Goal: Task Accomplishment & Management: Manage account settings

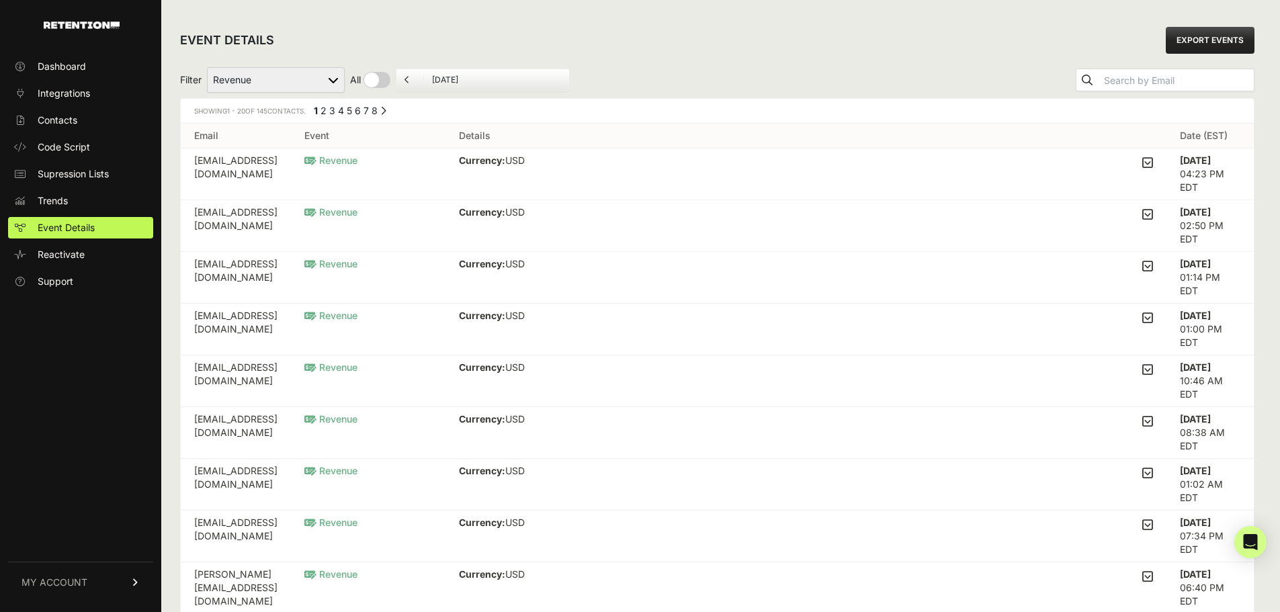
click at [1238, 39] on link "EXPORT EVENTS" at bounding box center [1210, 40] width 89 height 27
click at [78, 95] on span "Integrations" at bounding box center [64, 93] width 52 height 13
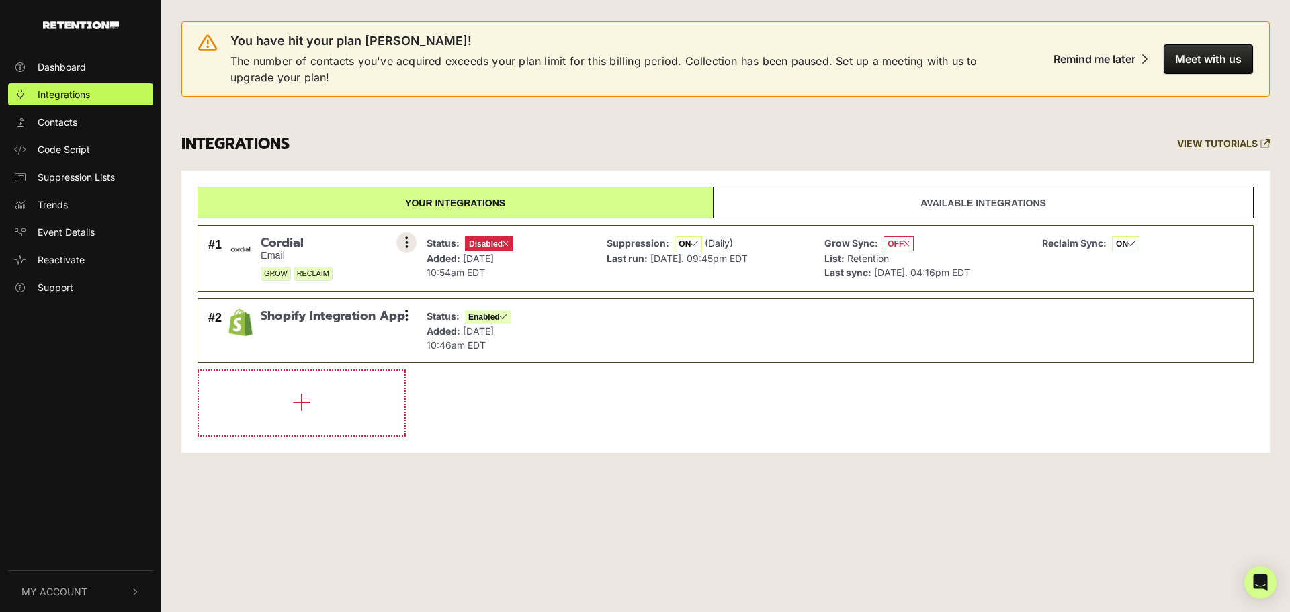
click at [407, 243] on icon at bounding box center [406, 242] width 3 height 13
click at [469, 242] on span "Disabled" at bounding box center [489, 244] width 48 height 15
click at [409, 239] on button at bounding box center [407, 243] width 20 height 20
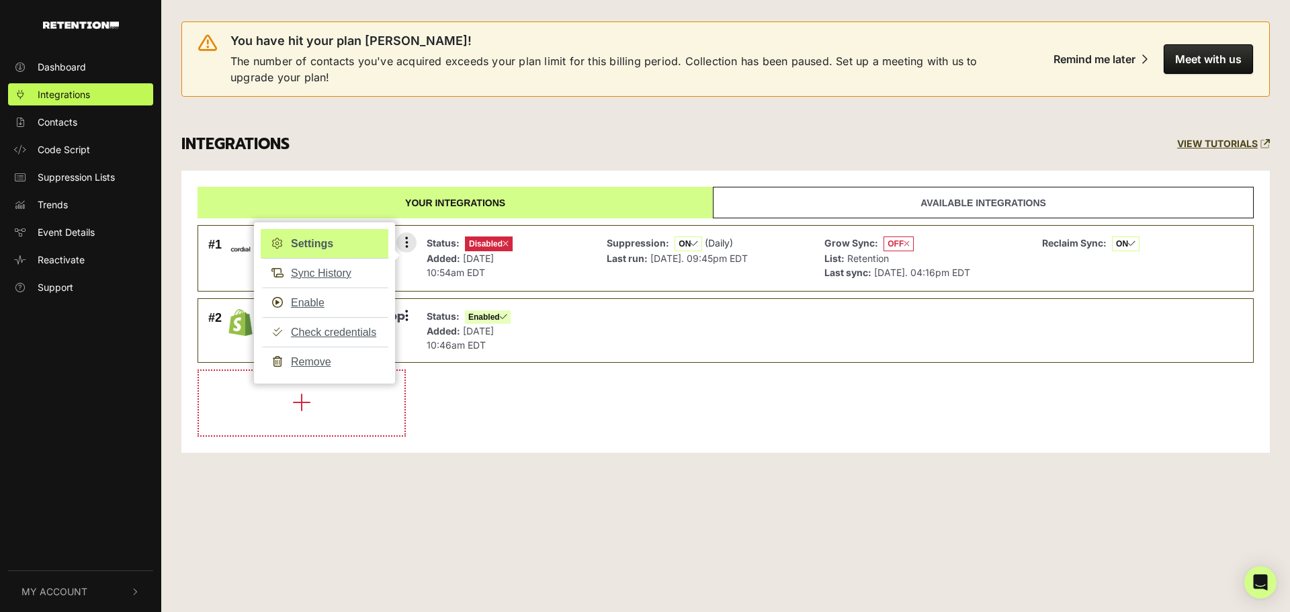
click at [324, 243] on link "Settings" at bounding box center [325, 244] width 128 height 30
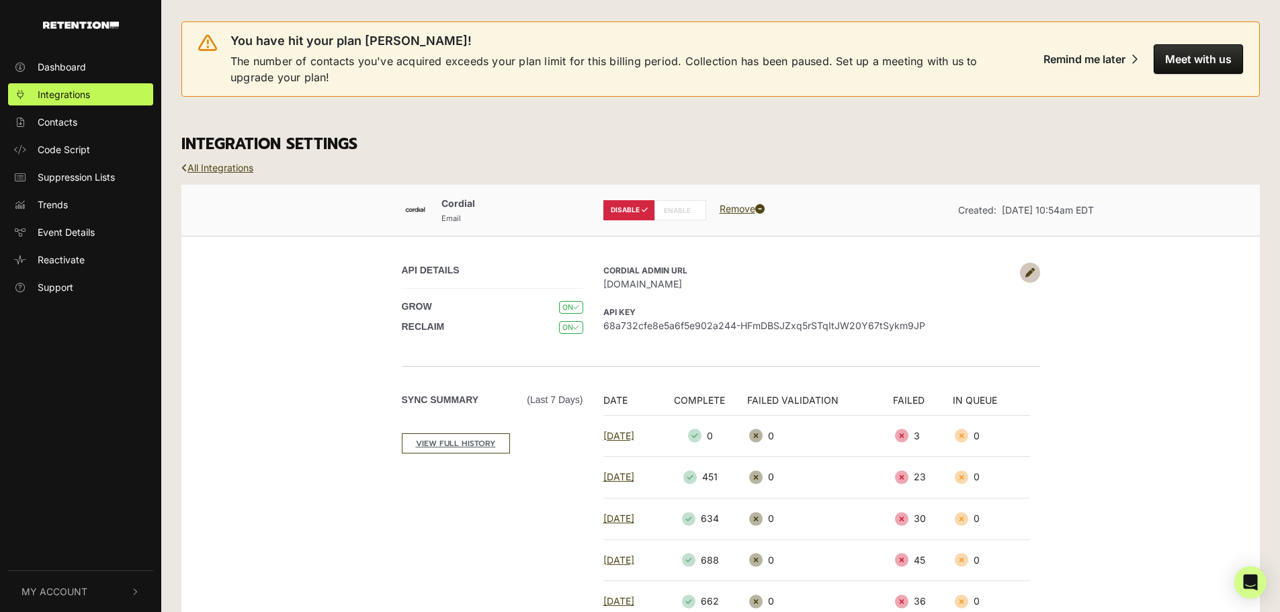
click at [679, 212] on label "ENABLE" at bounding box center [681, 210] width 52 height 20
radio input "false"
radio input "true"
click at [681, 147] on h3 "INTEGRATION SETTINGS" at bounding box center [720, 144] width 1079 height 19
click at [44, 93] on span "Integrations" at bounding box center [64, 94] width 52 height 14
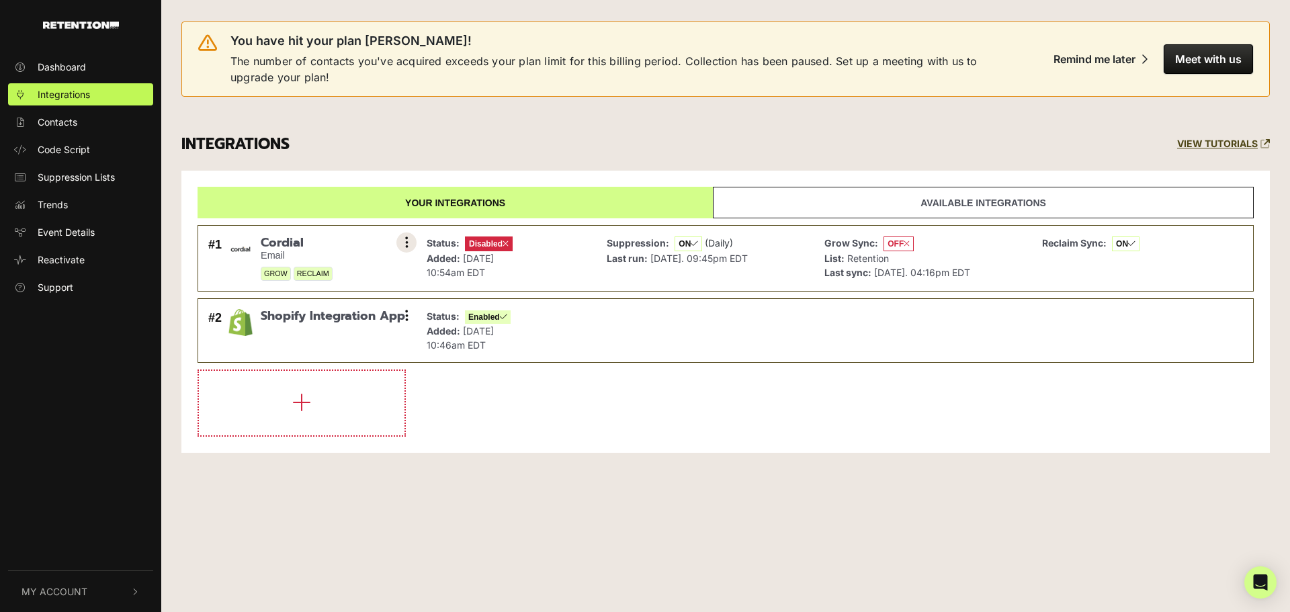
click at [402, 237] on button at bounding box center [407, 243] width 20 height 20
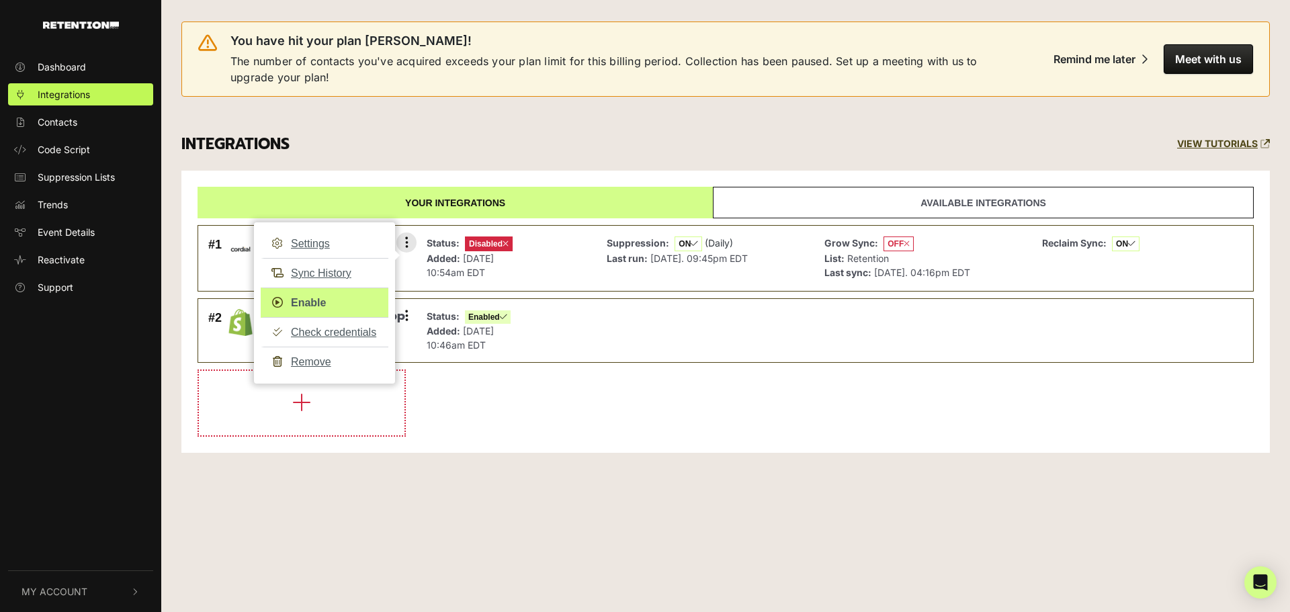
click at [294, 302] on link "Enable" at bounding box center [325, 303] width 128 height 30
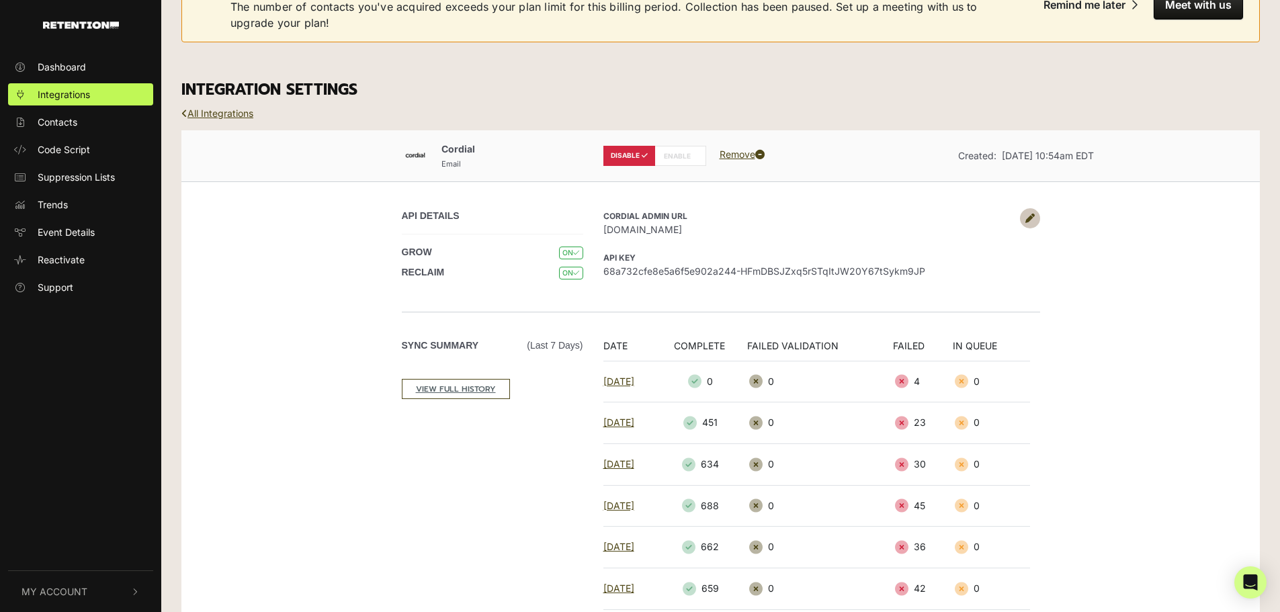
scroll to position [423, 0]
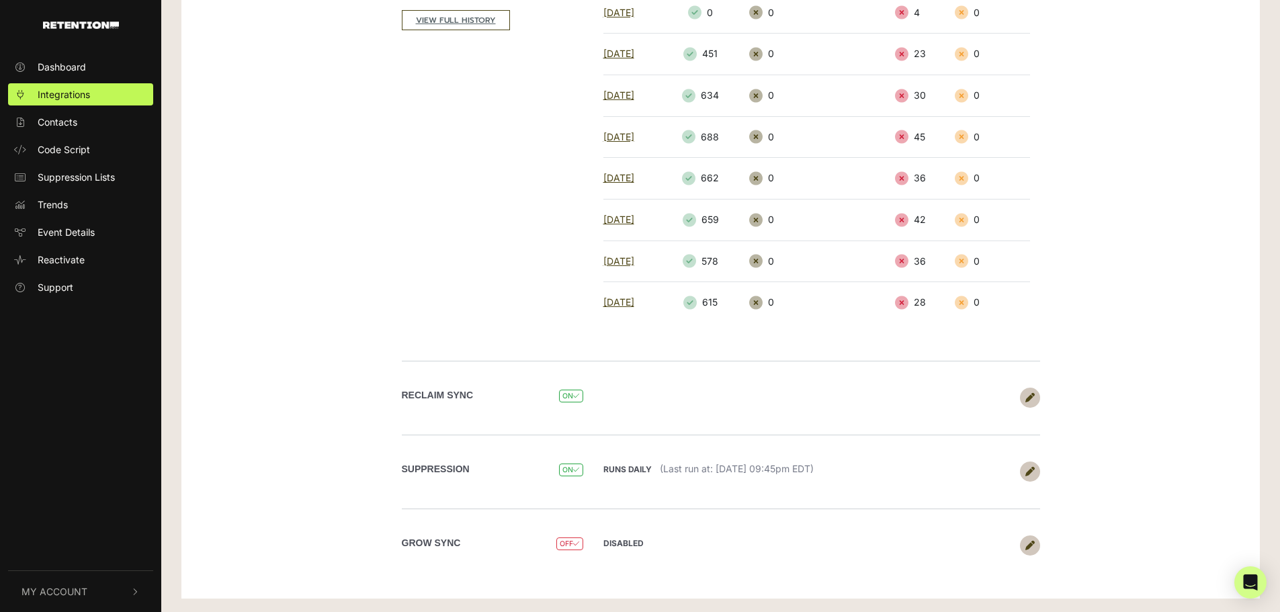
click at [1029, 548] on icon at bounding box center [1030, 545] width 9 height 9
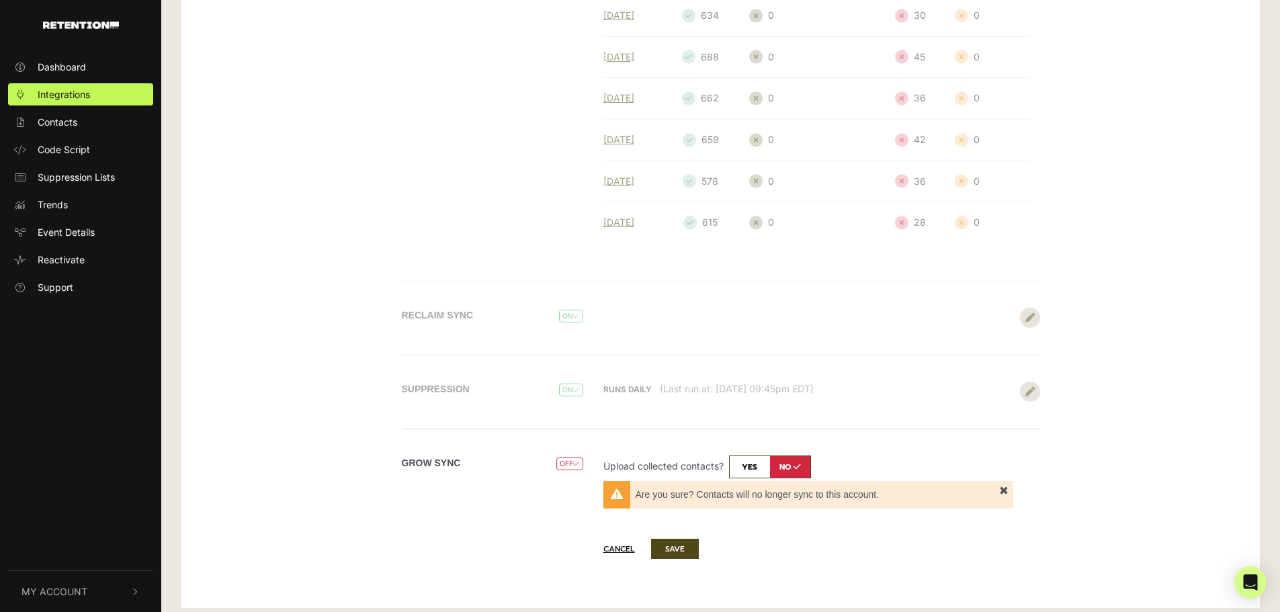
scroll to position [513, 0]
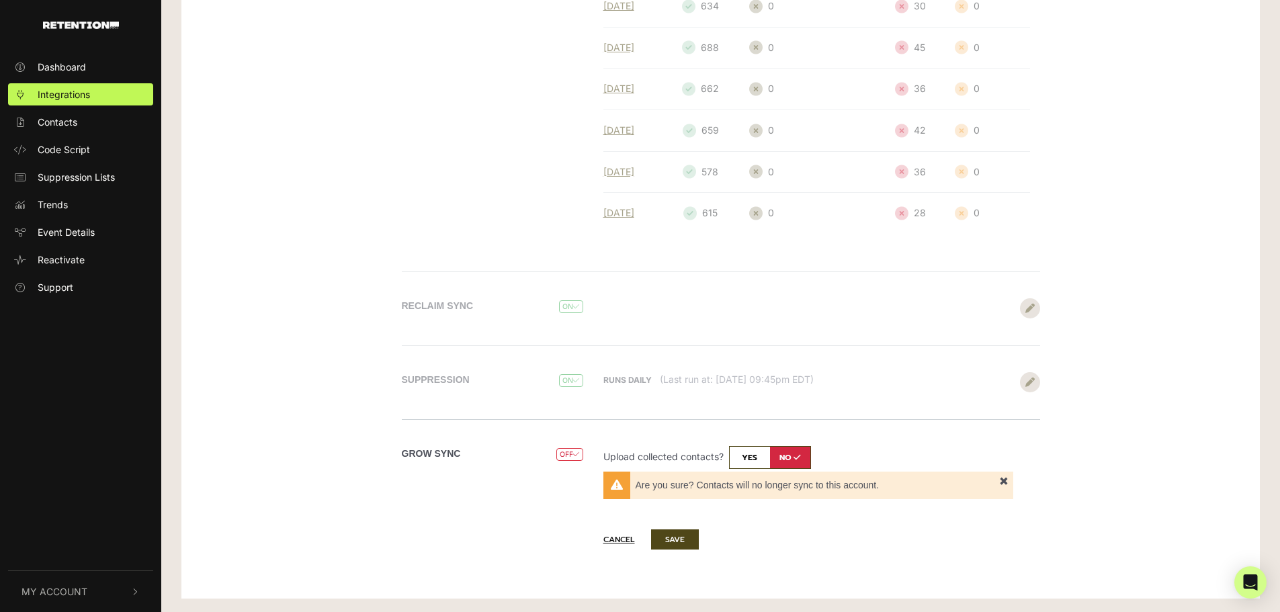
click at [746, 459] on input "checkbox" at bounding box center [770, 457] width 82 height 23
checkbox input "true"
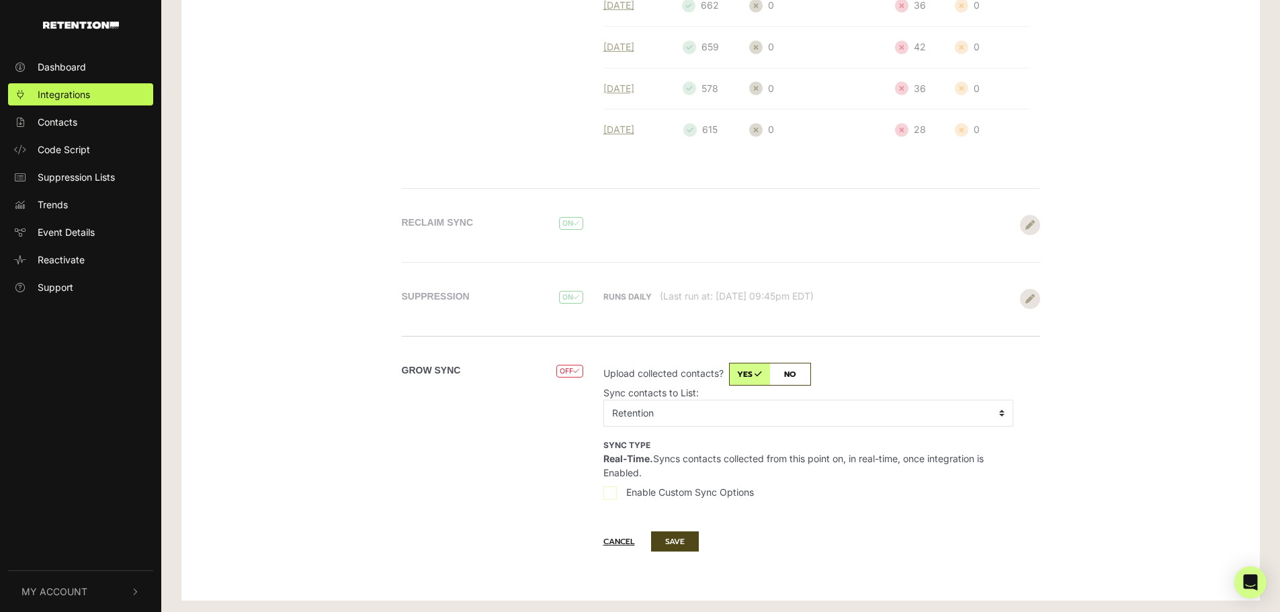
scroll to position [598, 0]
click at [677, 540] on button "SAVE" at bounding box center [675, 540] width 48 height 20
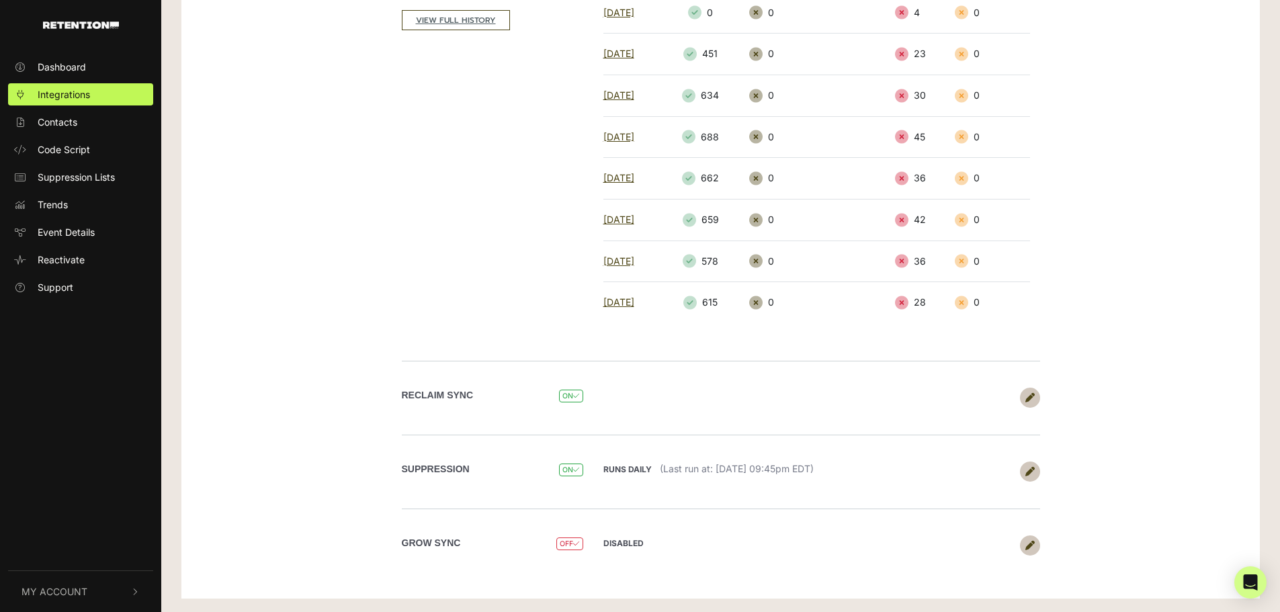
scroll to position [423, 0]
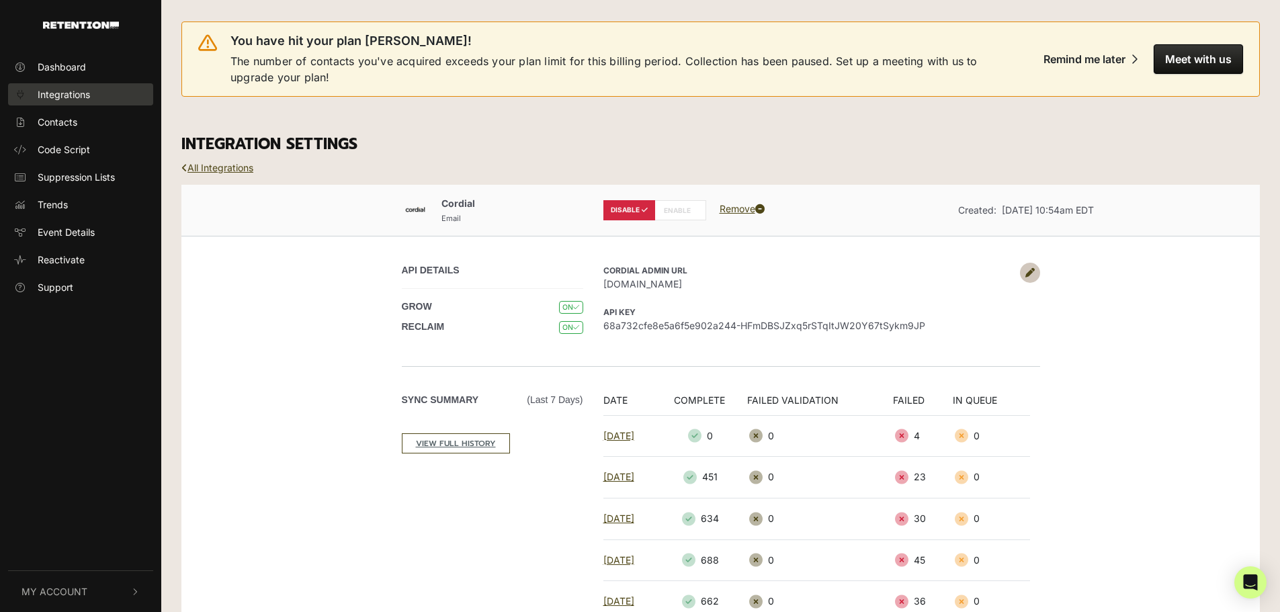
click at [81, 86] on link "Integrations" at bounding box center [80, 94] width 145 height 22
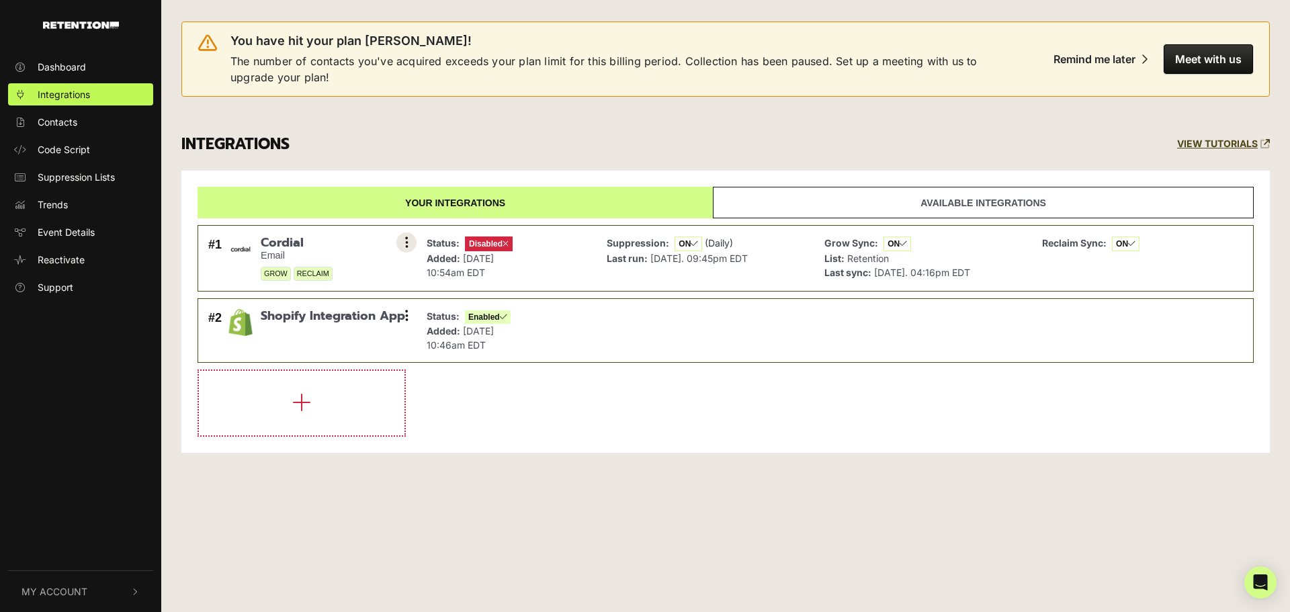
click at [408, 242] on icon at bounding box center [406, 242] width 3 height 13
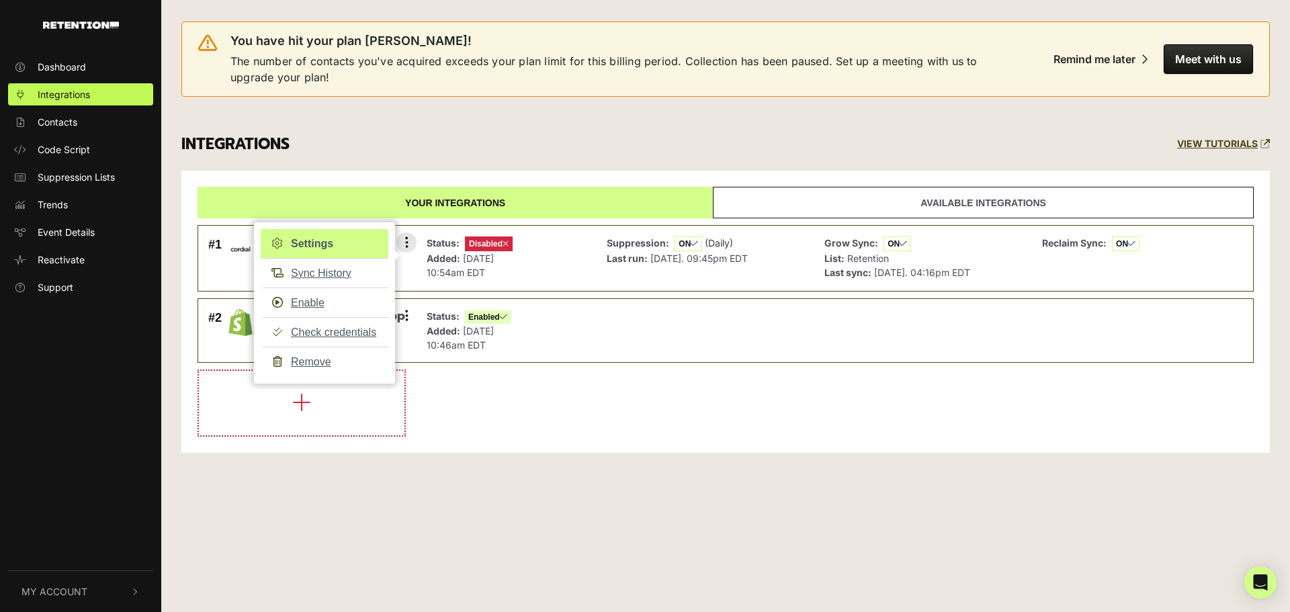
click at [325, 238] on link "Settings" at bounding box center [325, 244] width 128 height 30
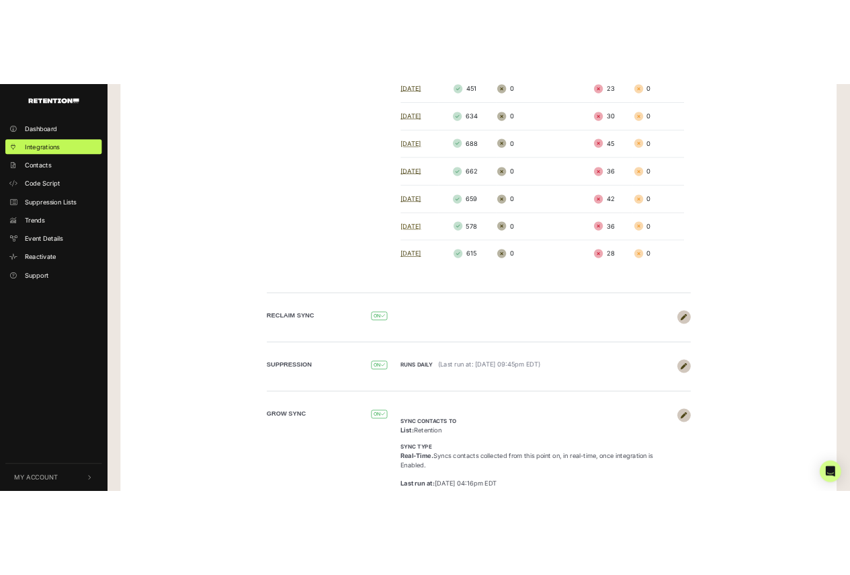
scroll to position [487, 0]
